Goal: Task Accomplishment & Management: Use online tool/utility

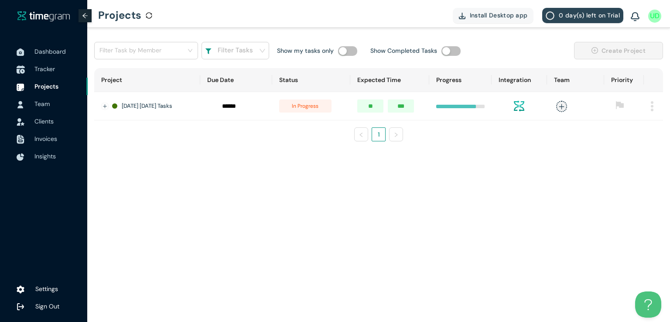
click at [56, 74] on span "Tracker" at bounding box center [57, 68] width 46 height 17
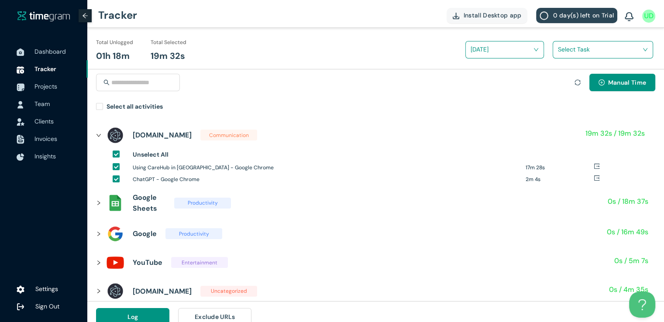
click at [586, 55] on input "search" at bounding box center [600, 49] width 84 height 13
click at [565, 83] on h1 "ZIPCODE VETTING LONG" at bounding box center [614, 82] width 103 height 10
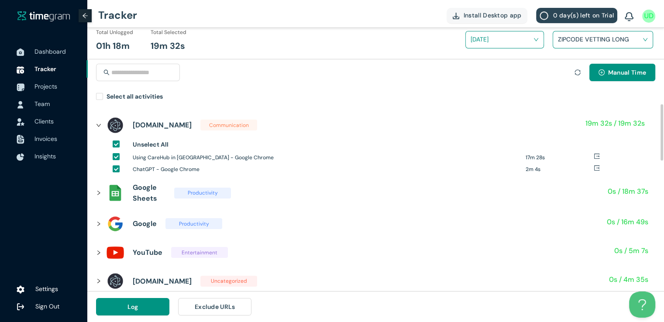
click at [98, 195] on icon "right" at bounding box center [98, 192] width 5 height 5
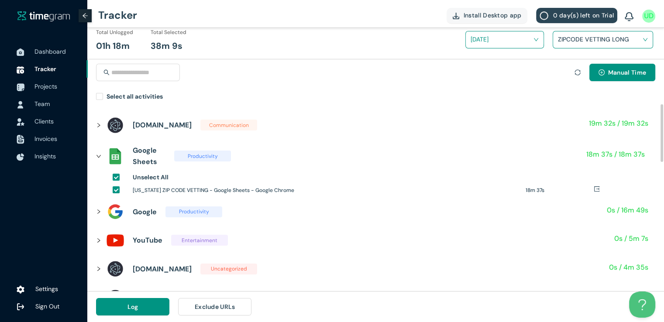
click at [99, 213] on icon "right" at bounding box center [98, 211] width 5 height 5
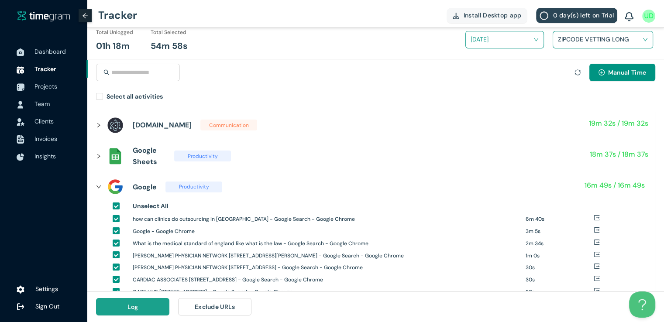
click at [144, 308] on button "Log" at bounding box center [132, 306] width 73 height 17
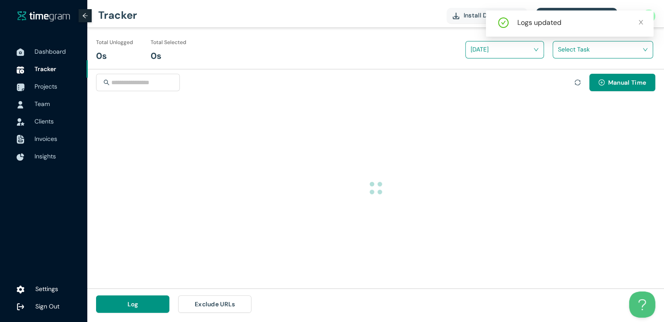
scroll to position [0, 0]
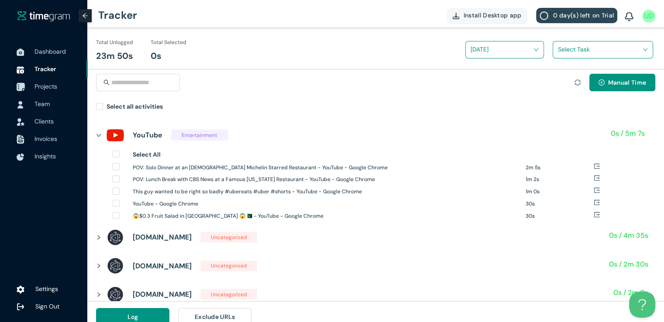
click at [44, 87] on span "Projects" at bounding box center [45, 86] width 23 height 8
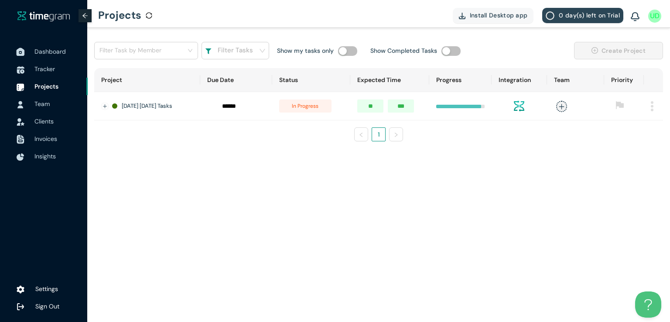
click at [44, 48] on span "Dashboard" at bounding box center [49, 52] width 31 height 8
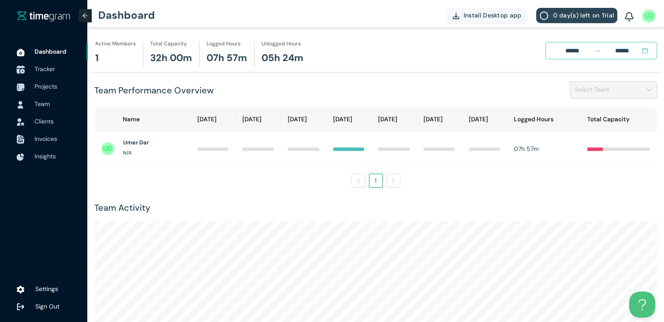
click at [45, 71] on span "Tracker" at bounding box center [44, 69] width 21 height 8
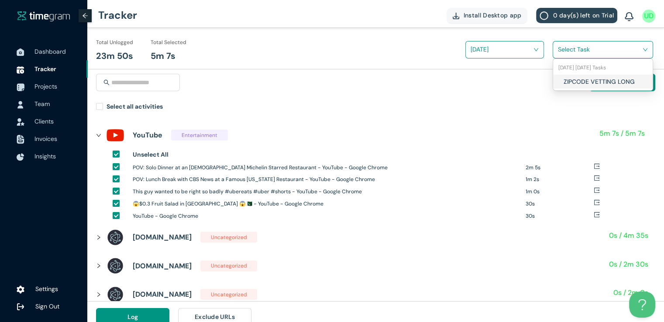
click at [562, 53] on input "search" at bounding box center [600, 49] width 84 height 13
click at [560, 78] on div "ZIPCODE VETTING LONG" at bounding box center [602, 82] width 99 height 14
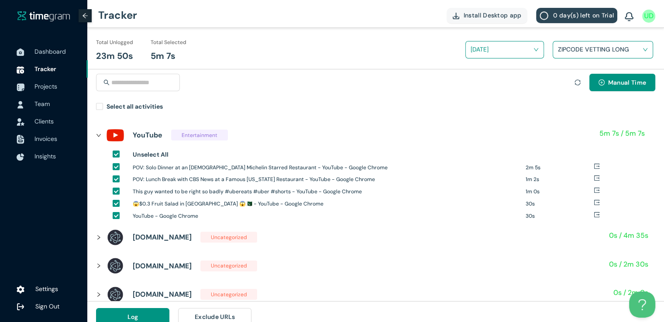
scroll to position [10, 0]
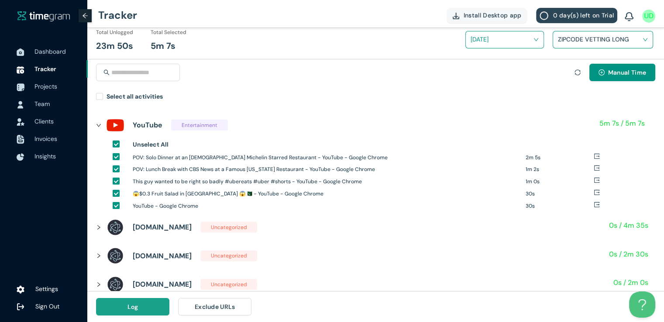
click at [144, 308] on button "Log" at bounding box center [132, 306] width 73 height 17
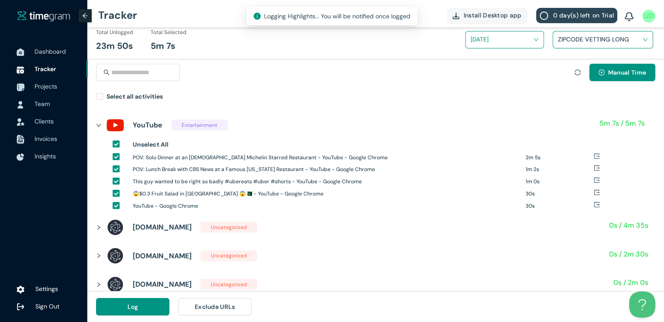
scroll to position [0, 0]
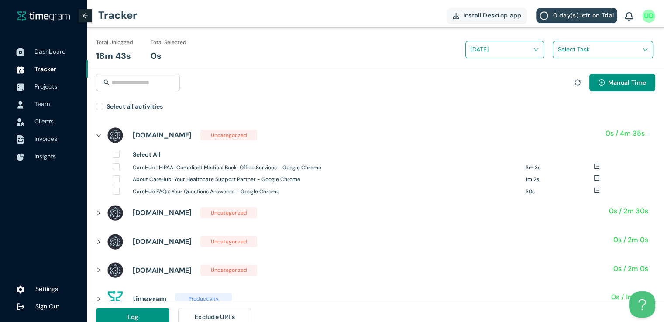
click at [35, 55] on span "Dashboard" at bounding box center [49, 52] width 31 height 8
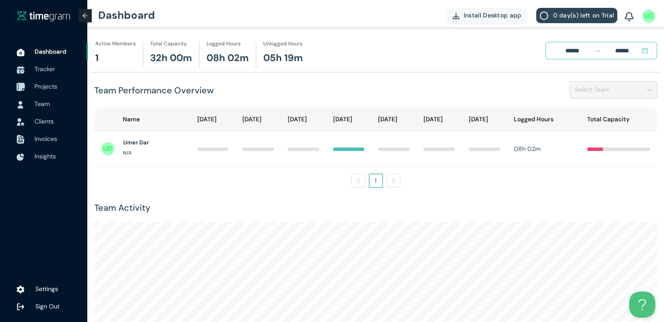
click at [41, 84] on span "Projects" at bounding box center [45, 86] width 23 height 8
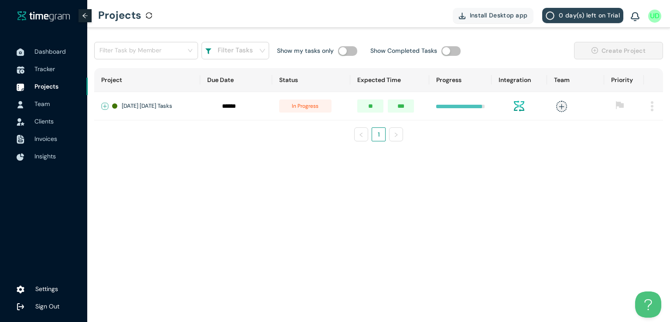
click at [107, 103] on button "Expand row" at bounding box center [105, 106] width 7 height 7
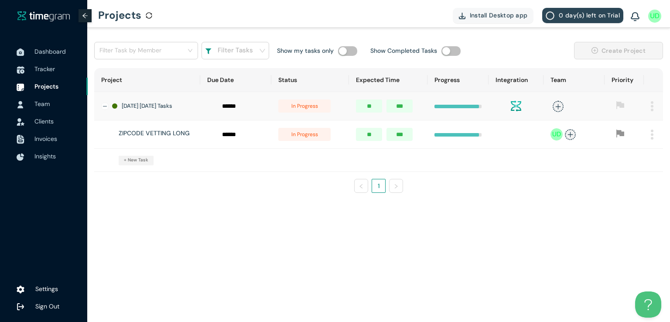
click at [322, 141] on span "in progress" at bounding box center [304, 134] width 52 height 13
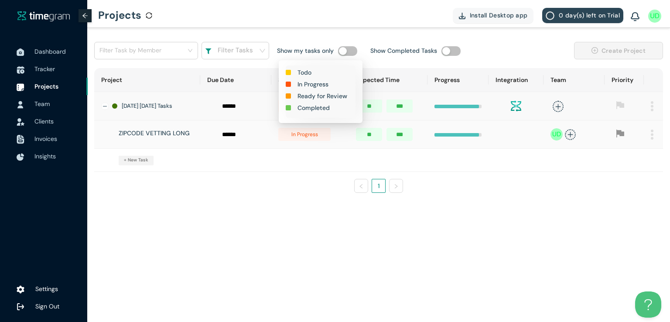
click at [320, 109] on h1 "Completed" at bounding box center [314, 108] width 32 height 10
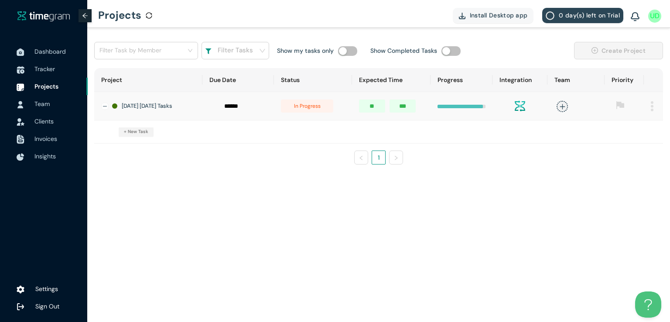
click at [315, 109] on span "in progress" at bounding box center [307, 105] width 52 height 13
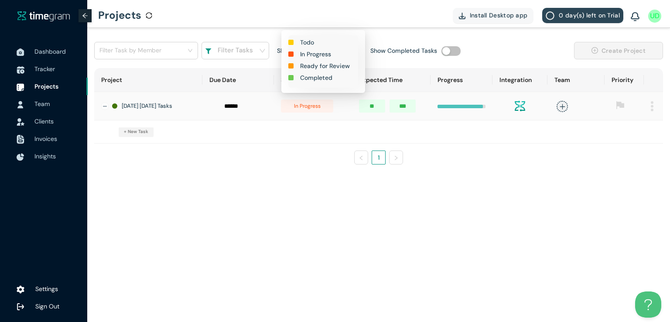
click at [318, 78] on h1 "Completed" at bounding box center [316, 78] width 32 height 10
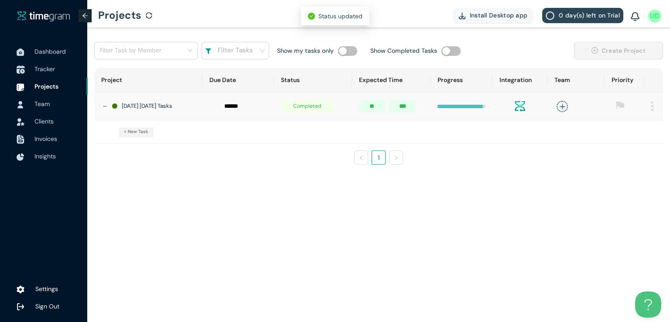
click at [50, 69] on span "Tracker" at bounding box center [44, 69] width 21 height 8
